Goal: Register for event/course

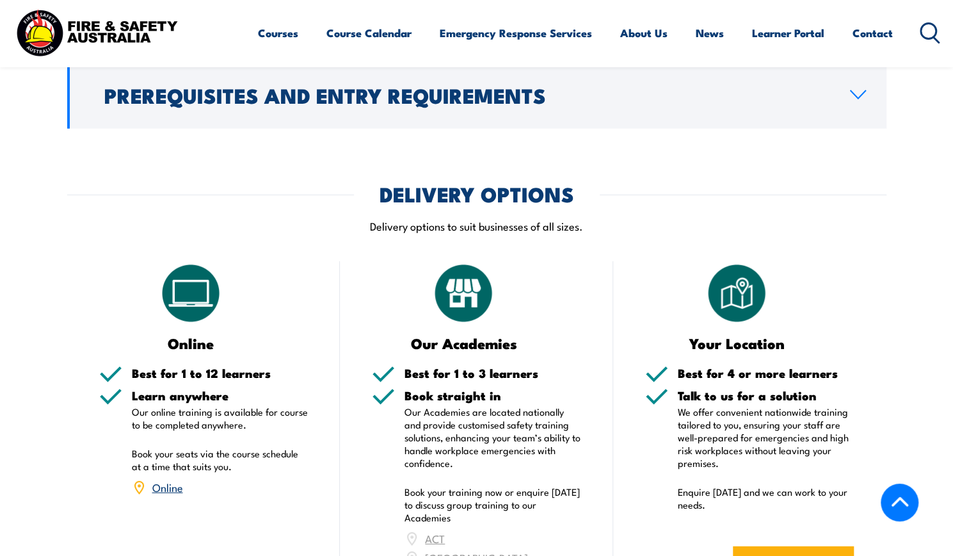
click at [802, 529] on form "ENQUIRE NOW" at bounding box center [749, 563] width 209 height 73
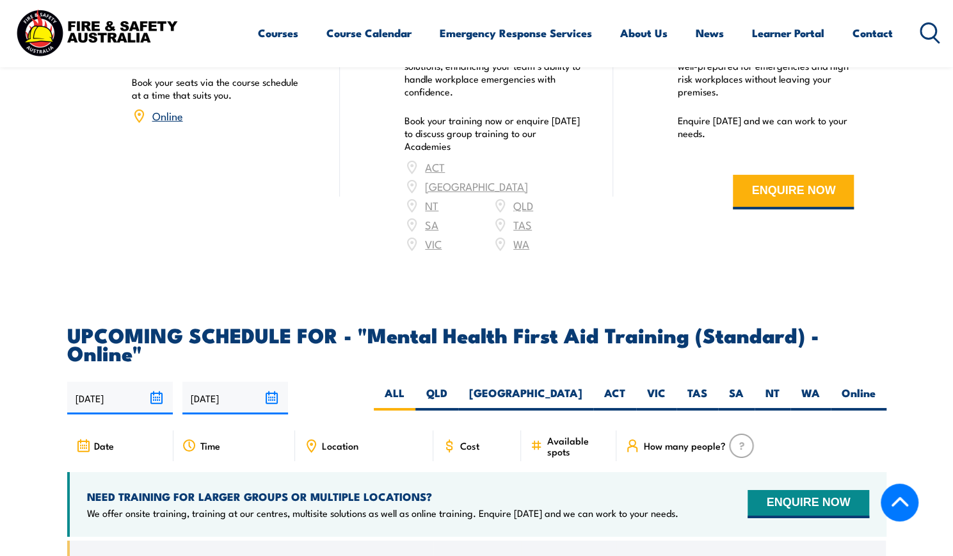
scroll to position [2433, 0]
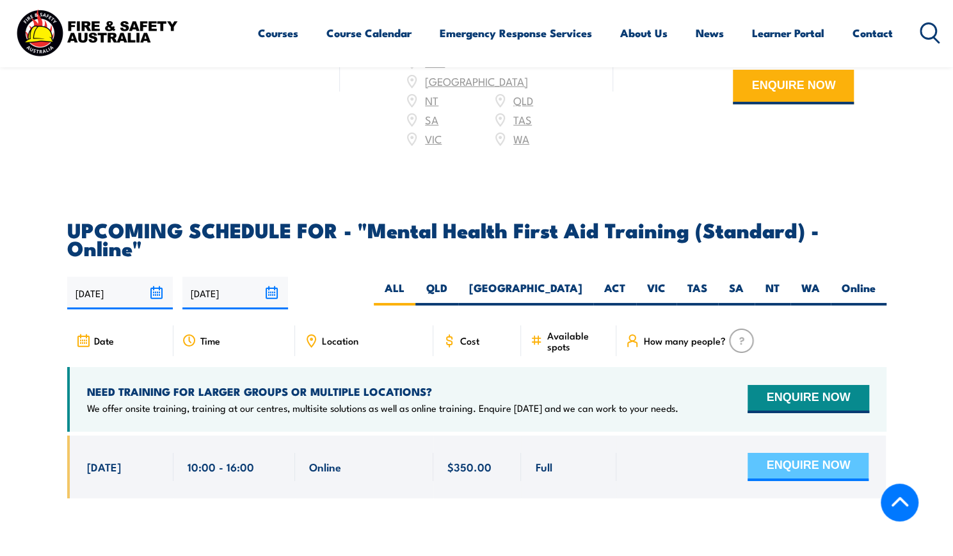
click at [818, 453] on button "ENQUIRE NOW" at bounding box center [808, 467] width 121 height 28
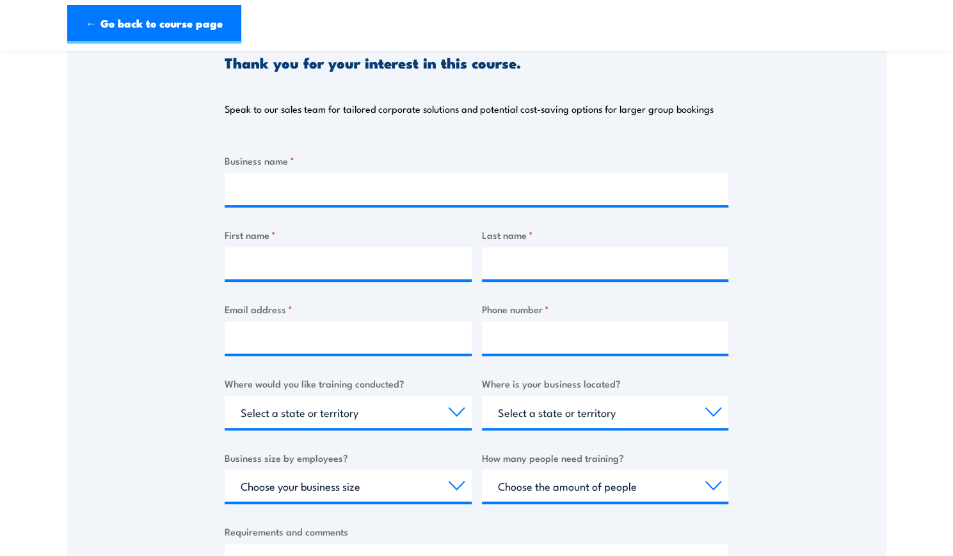
scroll to position [192, 0]
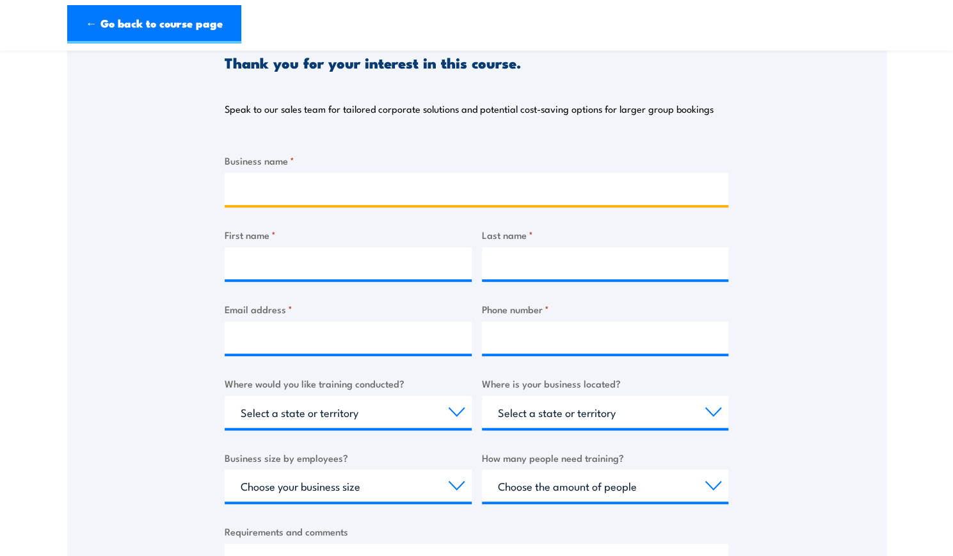
click at [284, 193] on input "Business name *" at bounding box center [477, 189] width 504 height 32
type input "Davie Group"
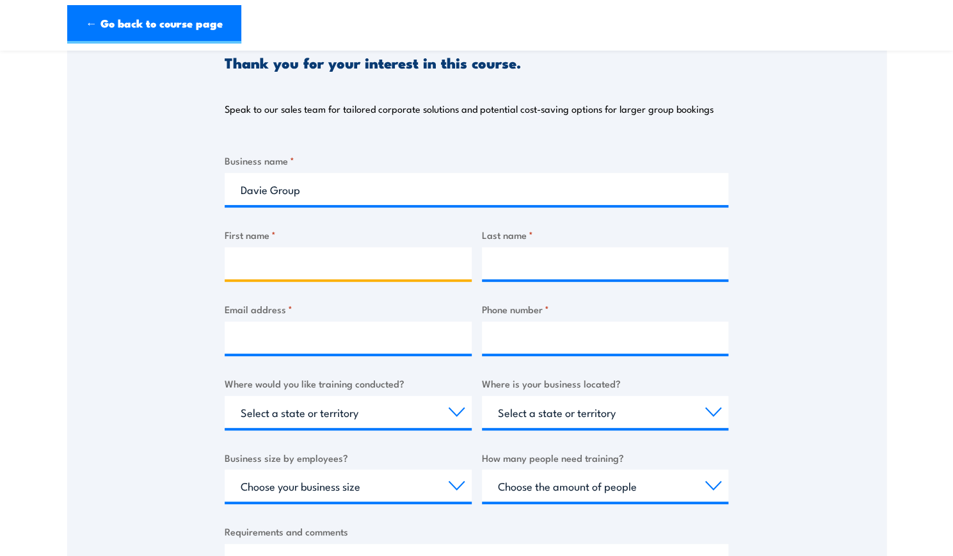
click at [308, 259] on input "First name *" at bounding box center [348, 263] width 247 height 32
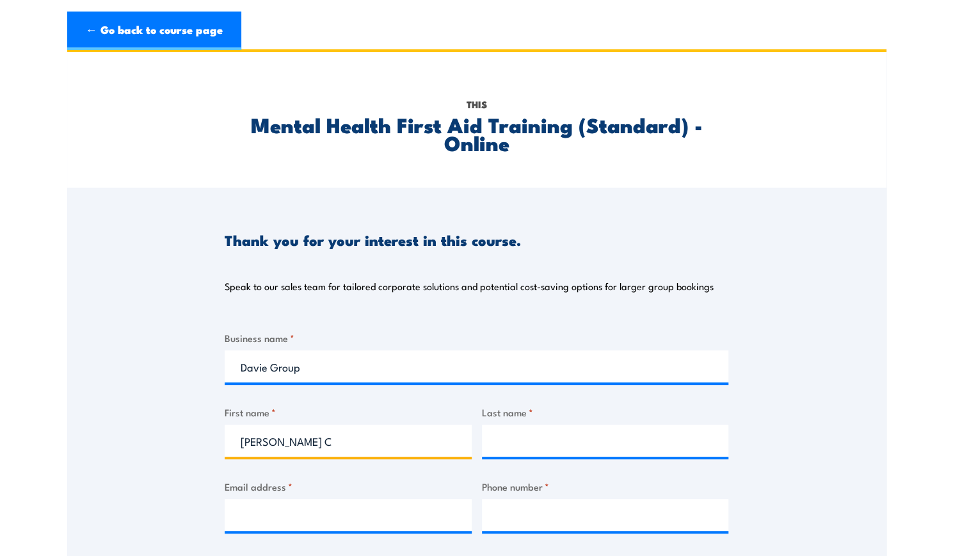
scroll to position [0, 0]
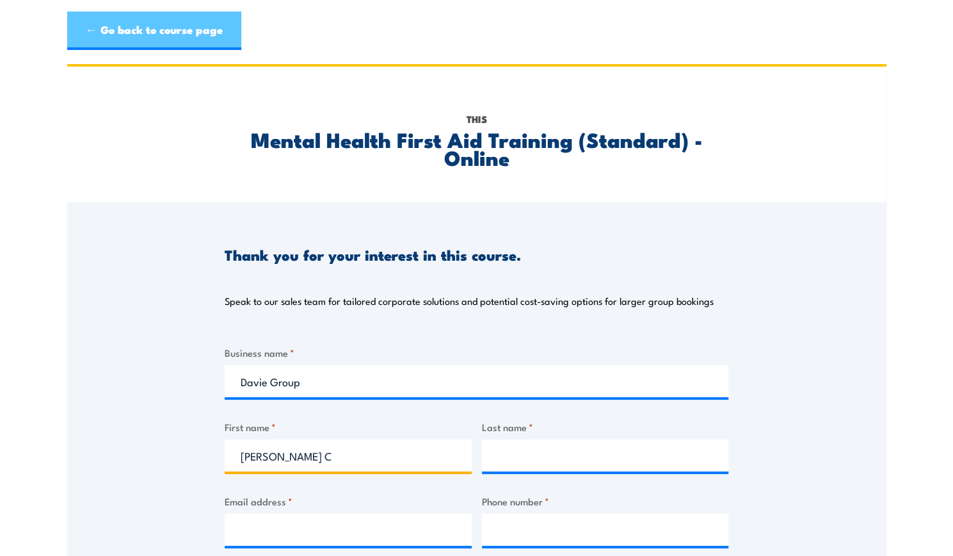
type input "Dayna C"
drag, startPoint x: 164, startPoint y: 21, endPoint x: 184, endPoint y: 27, distance: 21.3
click at [164, 21] on link "← Go back to course page" at bounding box center [154, 31] width 174 height 38
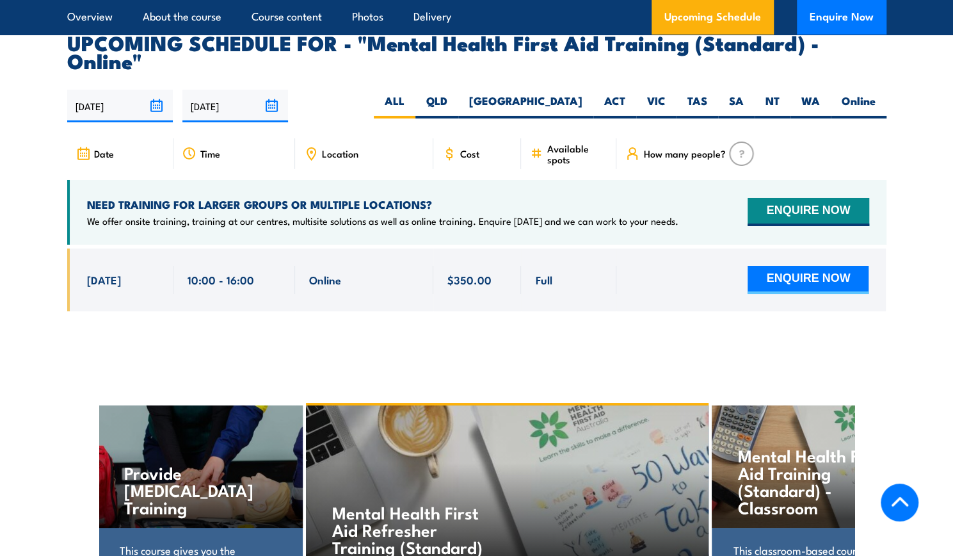
scroll to position [2629, 0]
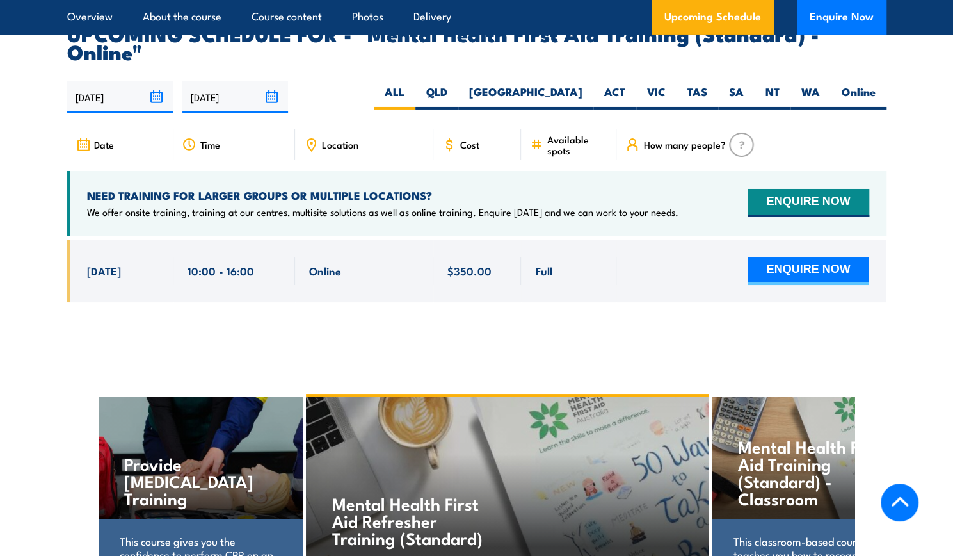
click at [734, 133] on img at bounding box center [741, 145] width 25 height 24
click at [707, 139] on span "How many people?" at bounding box center [684, 144] width 82 height 11
click at [677, 139] on span "How many people?" at bounding box center [684, 144] width 82 height 11
click at [798, 257] on button "ENQUIRE NOW" at bounding box center [808, 271] width 121 height 28
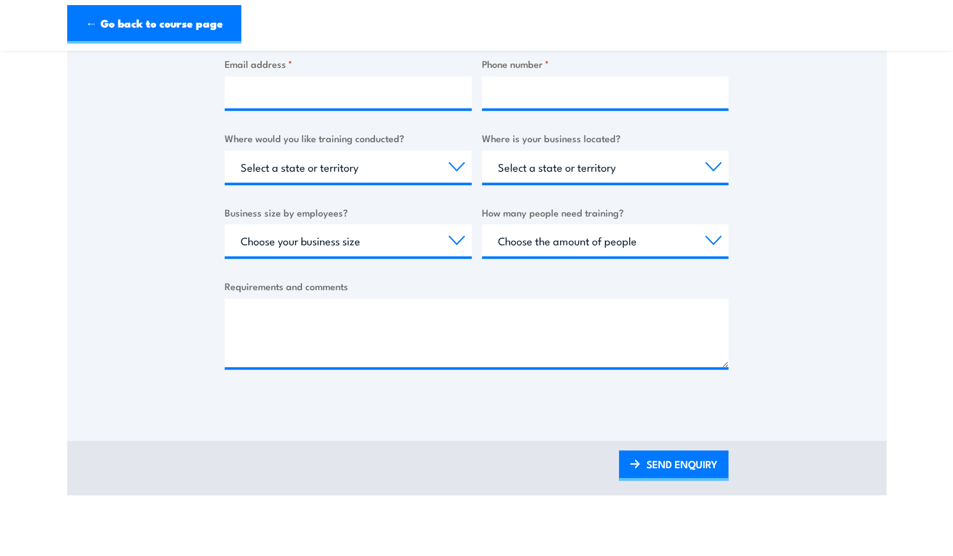
scroll to position [448, 0]
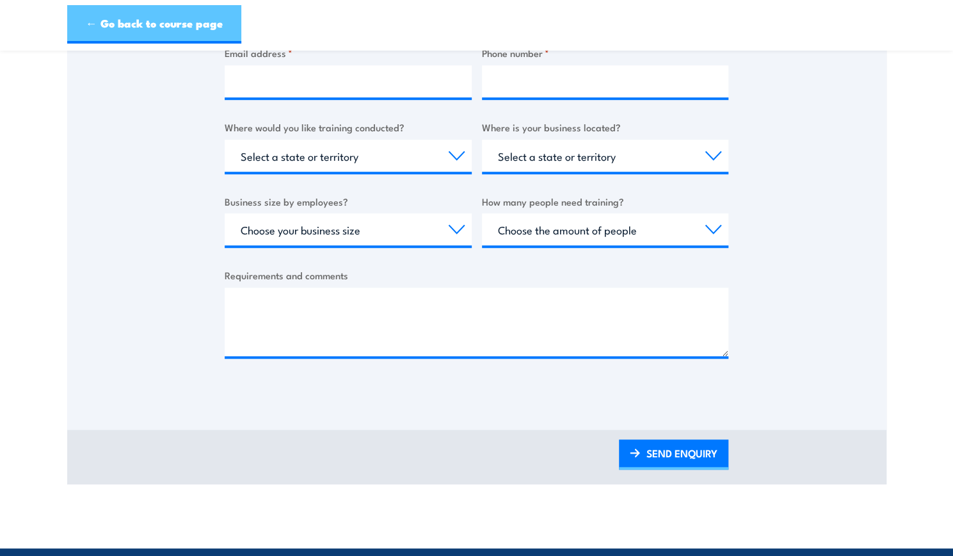
click at [124, 18] on link "← Go back to course page" at bounding box center [154, 24] width 174 height 38
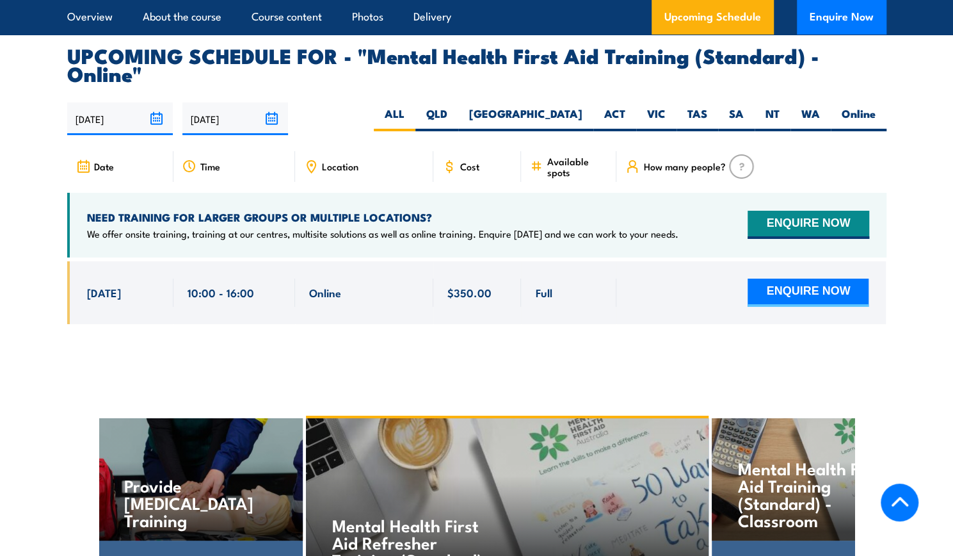
scroll to position [2629, 0]
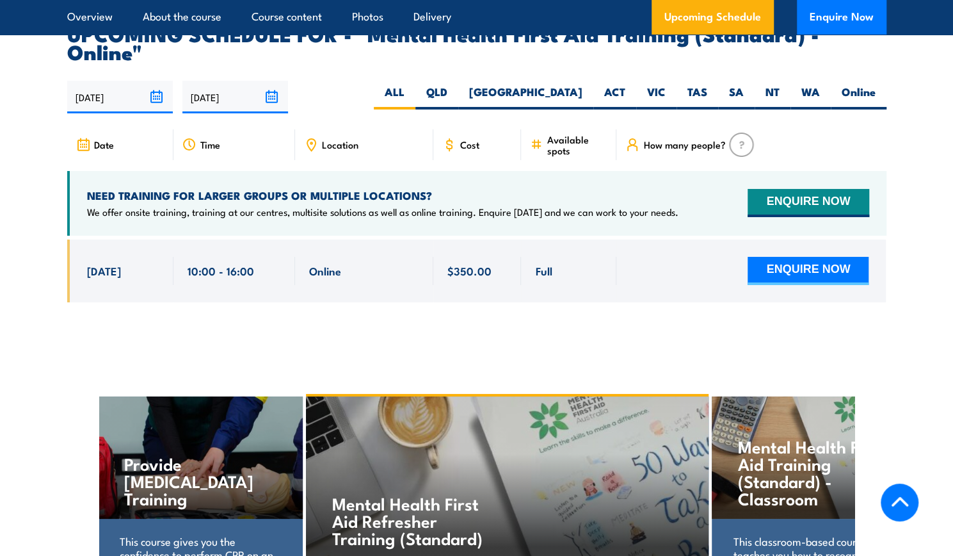
drag, startPoint x: 147, startPoint y: 244, endPoint x: 86, endPoint y: 246, distance: 60.9
click at [87, 257] on div "[DATE]" at bounding box center [123, 271] width 72 height 28
click at [87, 263] on span "[DATE]" at bounding box center [104, 270] width 34 height 15
